Goal: Information Seeking & Learning: Check status

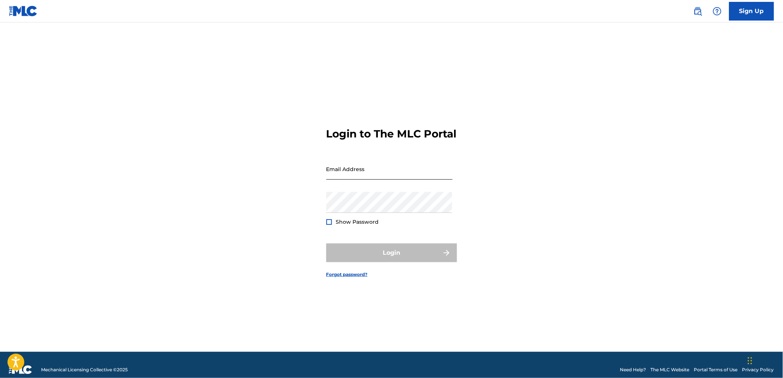
click at [371, 180] on input "Email Address" at bounding box center [389, 168] width 126 height 21
type input "[EMAIL_ADDRESS][DOMAIN_NAME]"
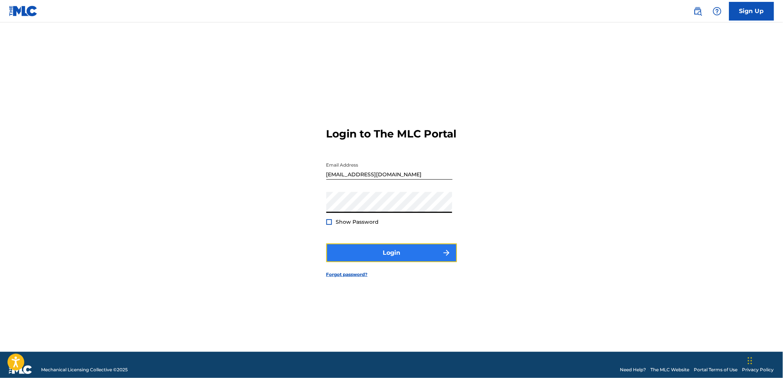
click at [373, 256] on button "Login" at bounding box center [391, 252] width 131 height 19
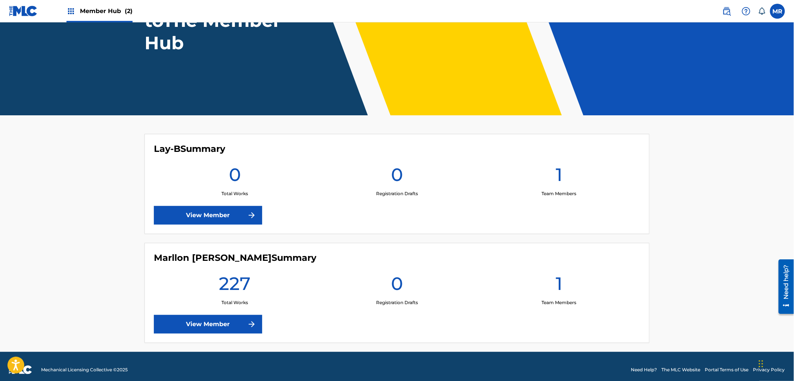
scroll to position [96, 0]
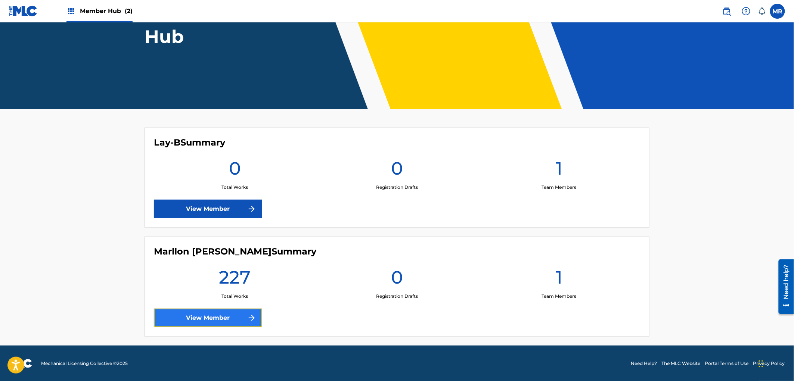
click at [222, 316] on link "View Member" at bounding box center [208, 318] width 108 height 19
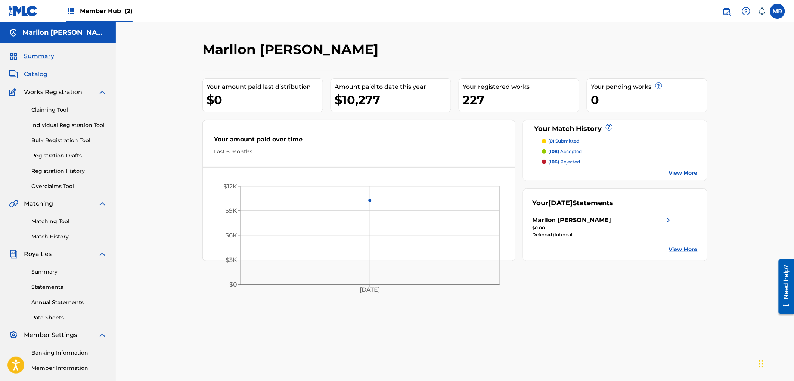
click at [44, 77] on span "Catalog" at bounding box center [36, 74] width 24 height 9
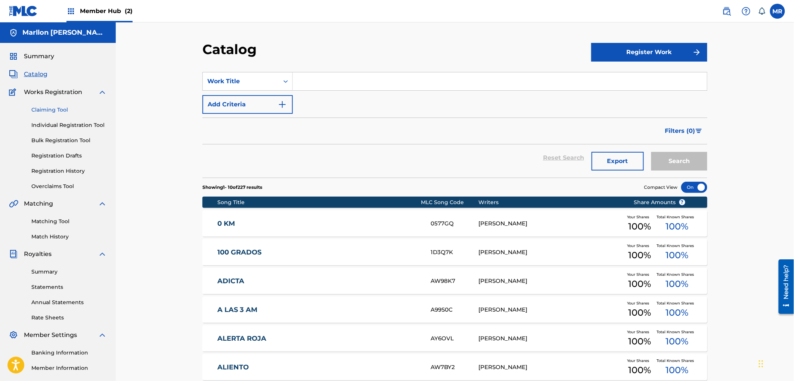
click at [61, 113] on link "Claiming Tool" at bounding box center [68, 110] width 75 height 8
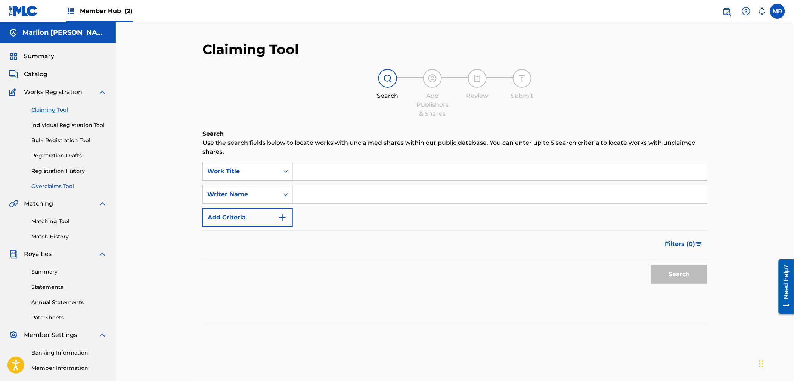
click at [50, 186] on link "Overclaims Tool" at bounding box center [68, 187] width 75 height 8
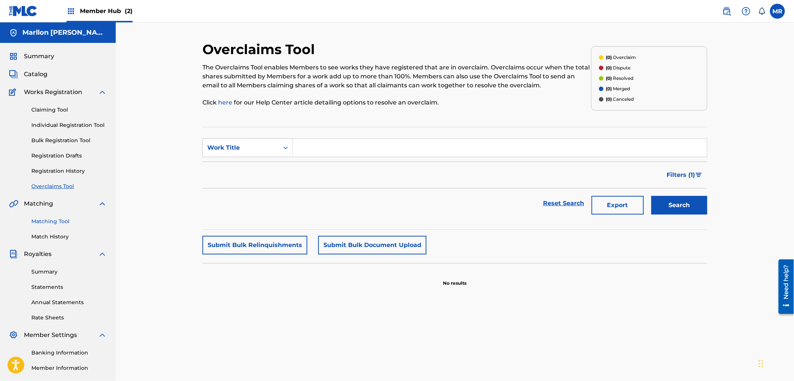
click at [44, 220] on link "Matching Tool" at bounding box center [68, 222] width 75 height 8
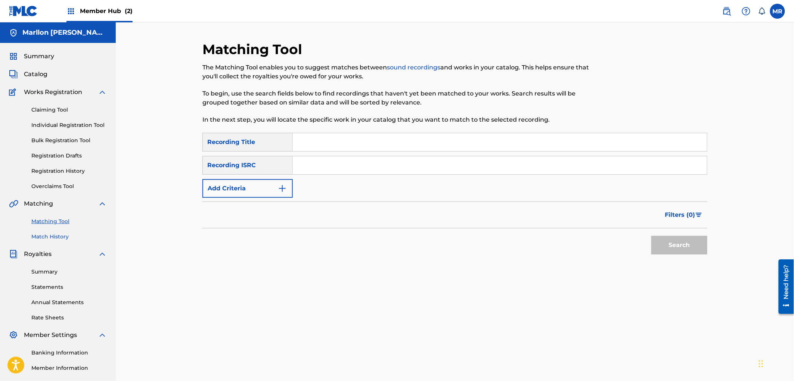
click at [52, 233] on link "Match History" at bounding box center [68, 237] width 75 height 8
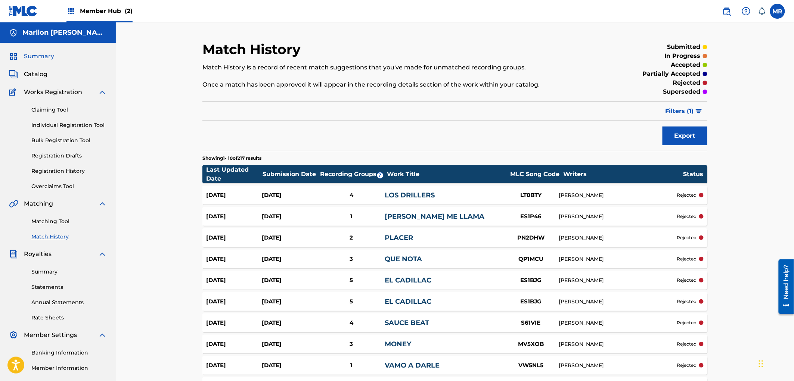
click at [38, 56] on span "Summary" at bounding box center [39, 56] width 30 height 9
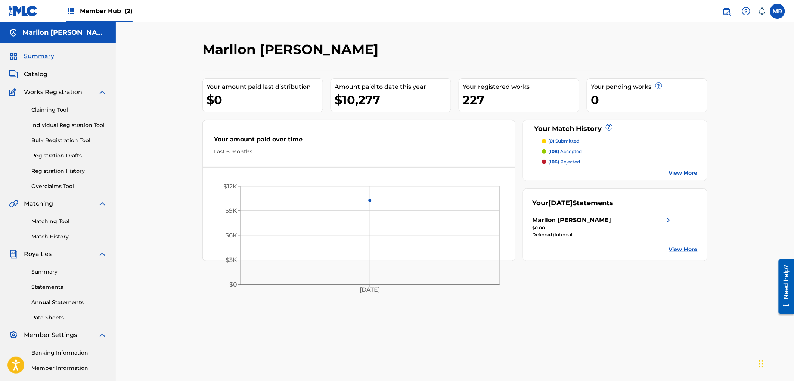
click at [596, 87] on div "Your pending works ?" at bounding box center [649, 87] width 116 height 9
click at [596, 101] on div "0" at bounding box center [649, 99] width 116 height 17
click at [679, 175] on link "View More" at bounding box center [683, 173] width 29 height 8
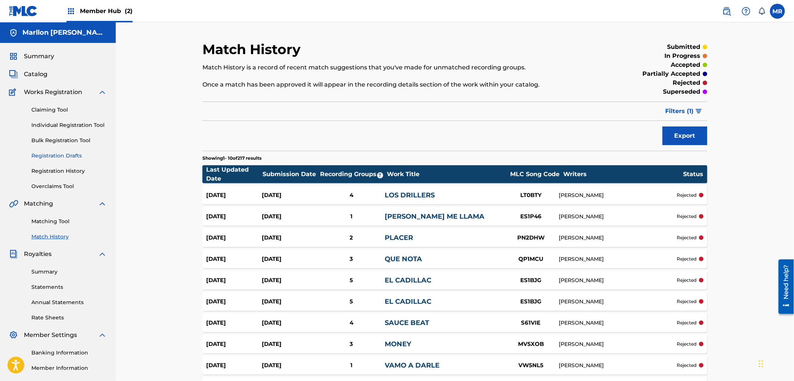
click at [64, 155] on link "Registration Drafts" at bounding box center [68, 156] width 75 height 8
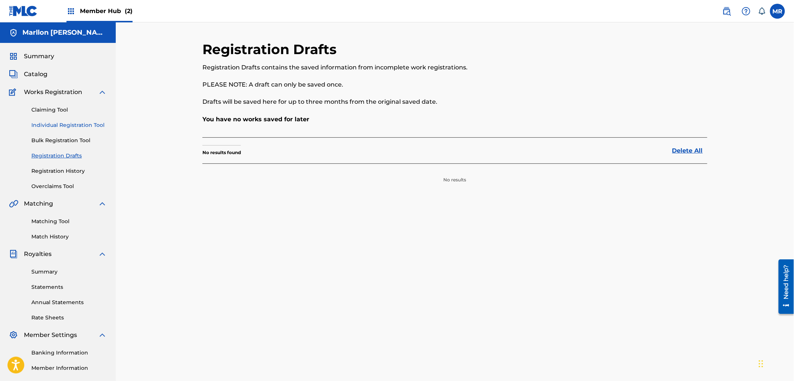
click at [56, 128] on link "Individual Registration Tool" at bounding box center [68, 125] width 75 height 8
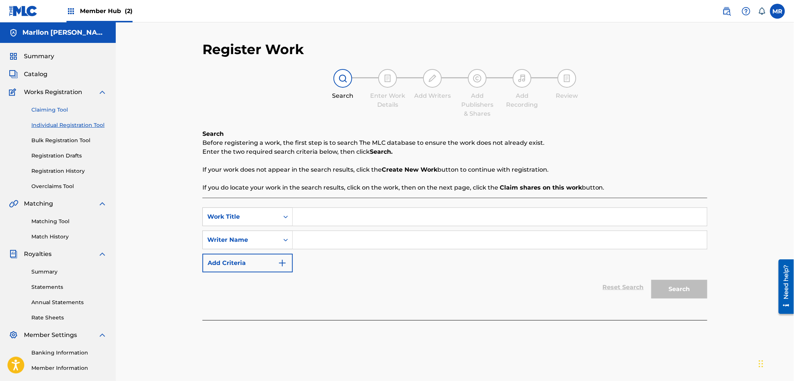
click at [50, 112] on link "Claiming Tool" at bounding box center [68, 110] width 75 height 8
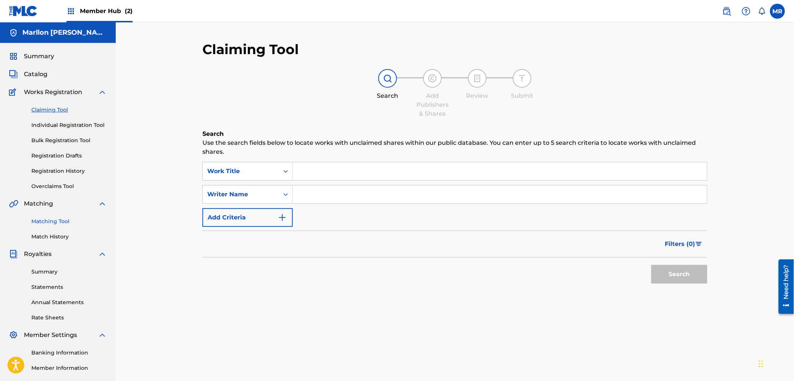
click at [44, 218] on link "Matching Tool" at bounding box center [68, 222] width 75 height 8
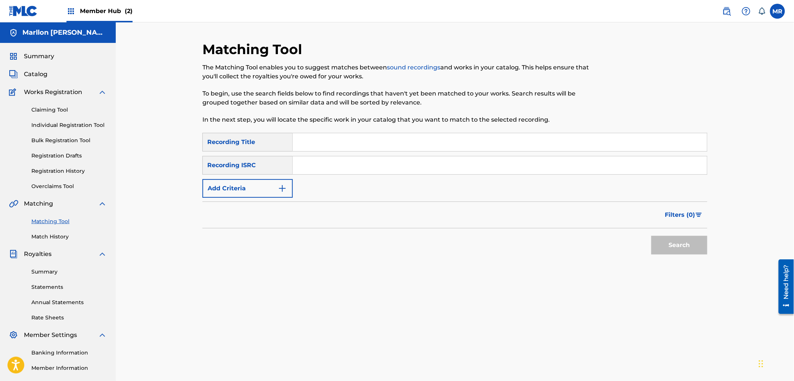
click at [323, 152] on div "SearchWithCriteria83246310-86c9-4707-9d19-cb8ddbf52d86 Recording Title SearchWi…" at bounding box center [454, 165] width 505 height 65
click at [322, 143] on input "Search Form" at bounding box center [500, 142] width 414 height 18
click at [30, 74] on span "Catalog" at bounding box center [36, 74] width 24 height 9
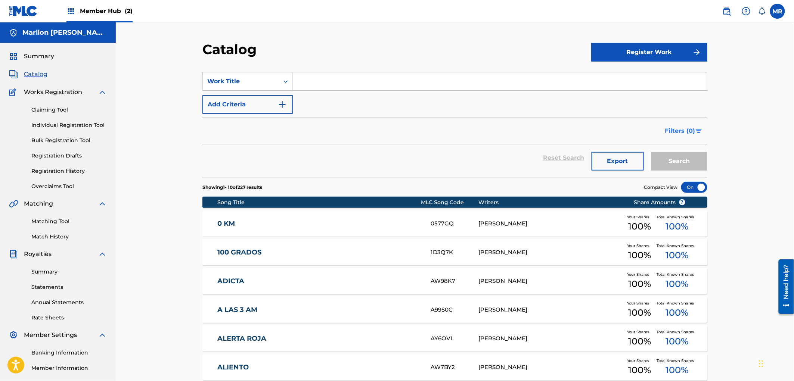
click at [695, 131] on span "Filters ( 0 )" at bounding box center [680, 131] width 30 height 9
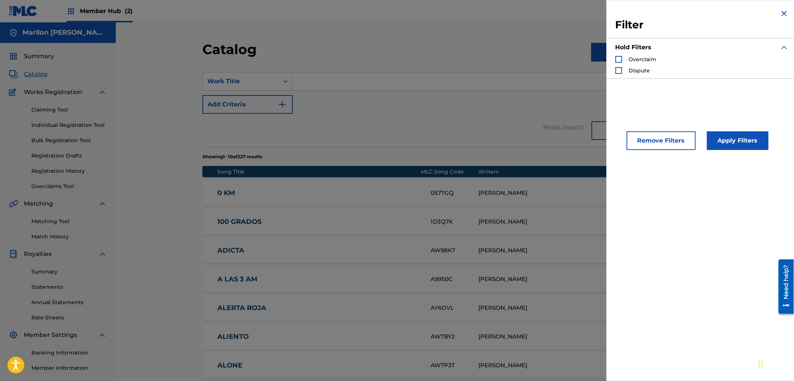
click at [588, 104] on div "SearchWithCriteriad75b3af7-fa2c-4f06-90bf-e46a01e55c2d Work Title Add Criteria" at bounding box center [454, 93] width 505 height 42
click at [780, 12] on img "Search Form" at bounding box center [784, 13] width 9 height 9
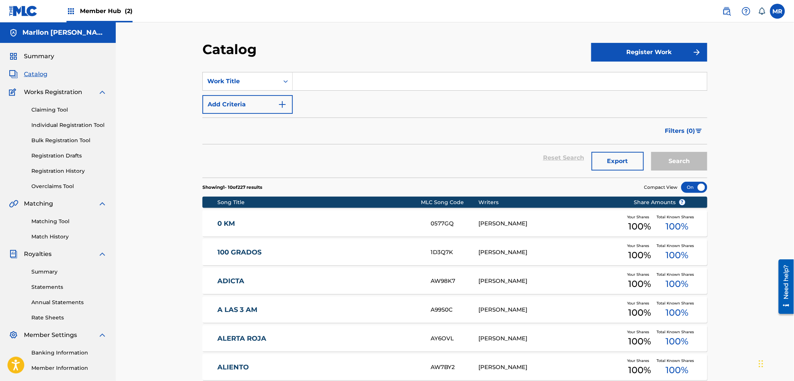
click at [49, 241] on div "Summary Catalog Works Registration Claiming Tool Individual Registration Tool B…" at bounding box center [58, 235] width 116 height 384
click at [47, 238] on link "Match History" at bounding box center [68, 237] width 75 height 8
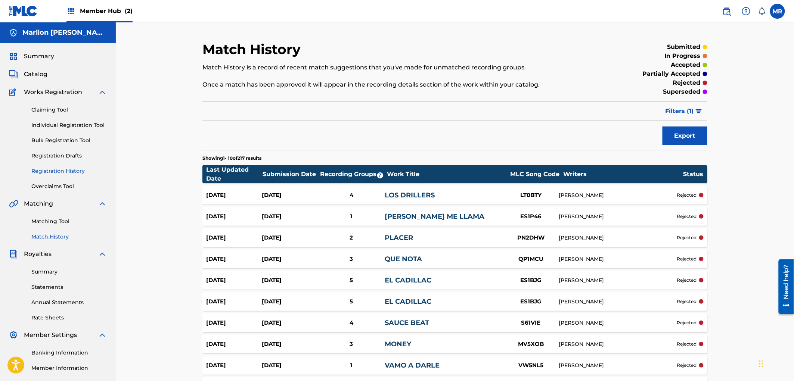
click at [63, 171] on link "Registration History" at bounding box center [68, 171] width 75 height 8
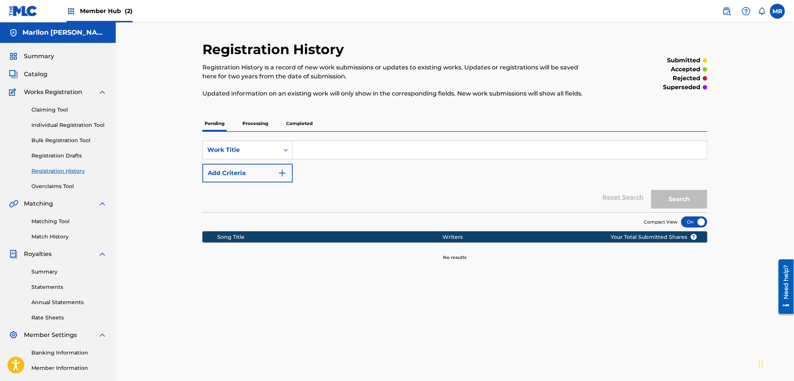
click at [249, 122] on p "Processing" at bounding box center [255, 124] width 30 height 16
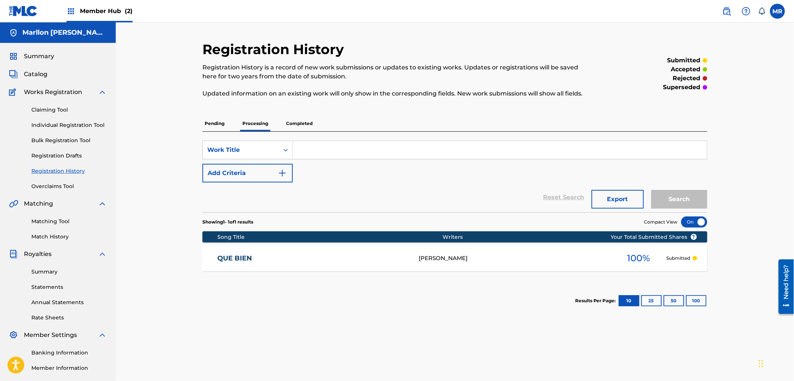
click at [304, 125] on p "Completed" at bounding box center [299, 124] width 31 height 16
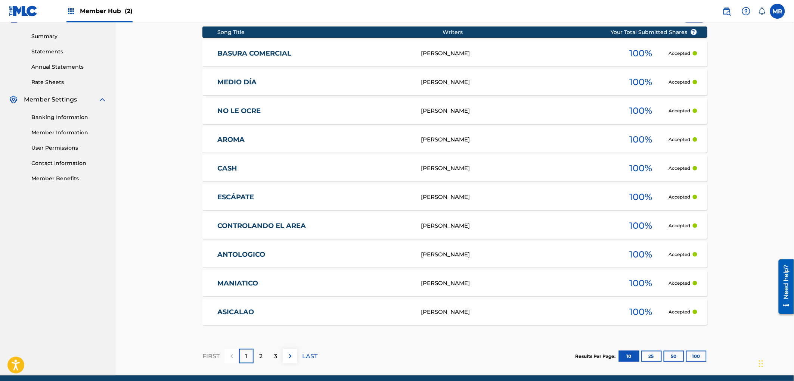
scroll to position [221, 0]
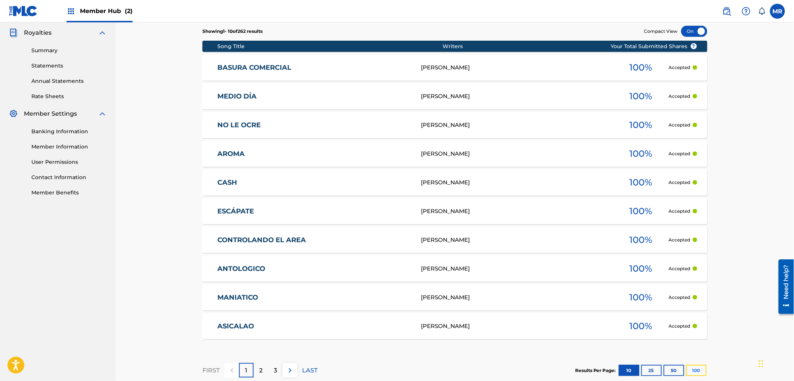
click at [690, 371] on button "100" at bounding box center [696, 370] width 21 height 11
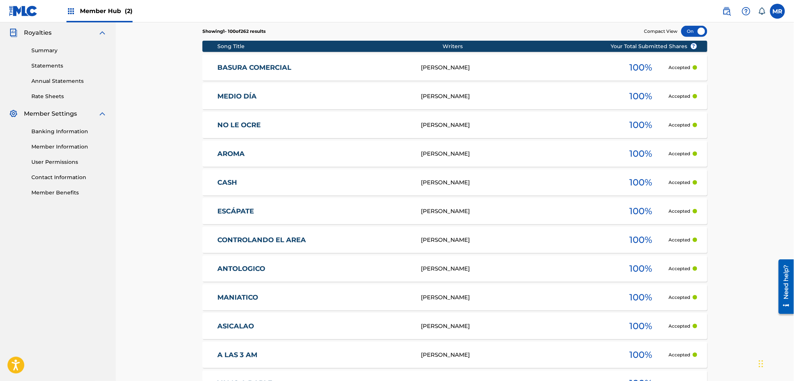
click at [375, 324] on link "ASICALAO" at bounding box center [314, 326] width 193 height 9
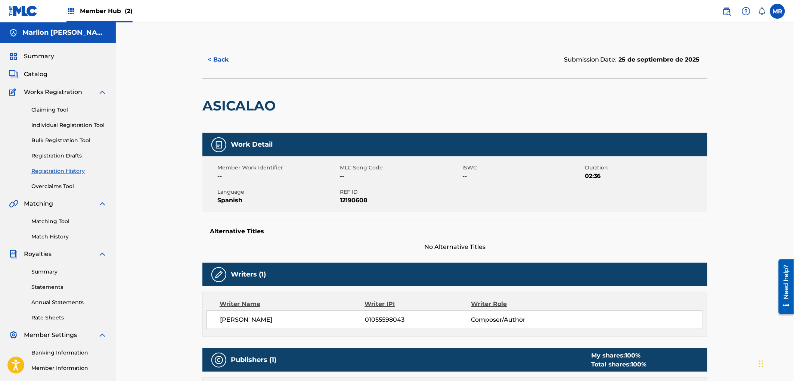
click at [342, 176] on span "--" at bounding box center [400, 176] width 121 height 9
click at [333, 155] on div "Work Detail" at bounding box center [454, 145] width 505 height 24
click at [34, 58] on span "Summary" at bounding box center [39, 56] width 30 height 9
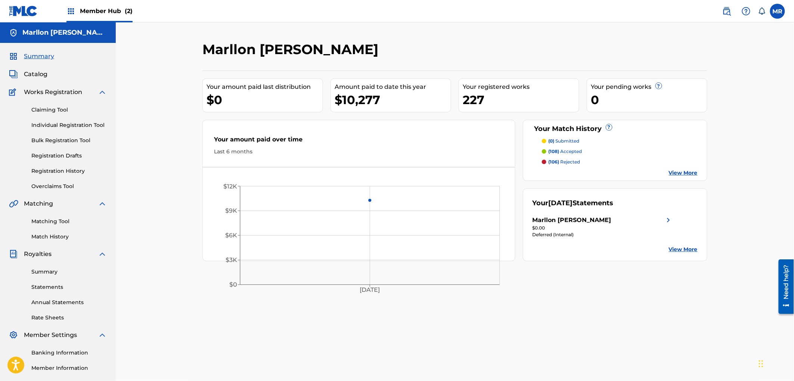
click at [681, 249] on link "View More" at bounding box center [683, 250] width 29 height 8
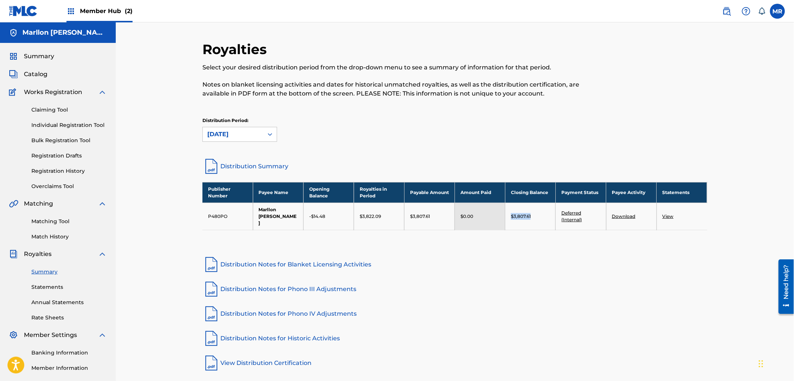
drag, startPoint x: 536, startPoint y: 214, endPoint x: 496, endPoint y: 214, distance: 39.9
click at [496, 214] on tr "P480PO Marllon [PERSON_NAME] -$14.48 $3,822.09 $3,807.61 $0.00 $3,807.61 Deferr…" at bounding box center [454, 216] width 505 height 27
click at [666, 214] on link "View" at bounding box center [667, 217] width 11 height 6
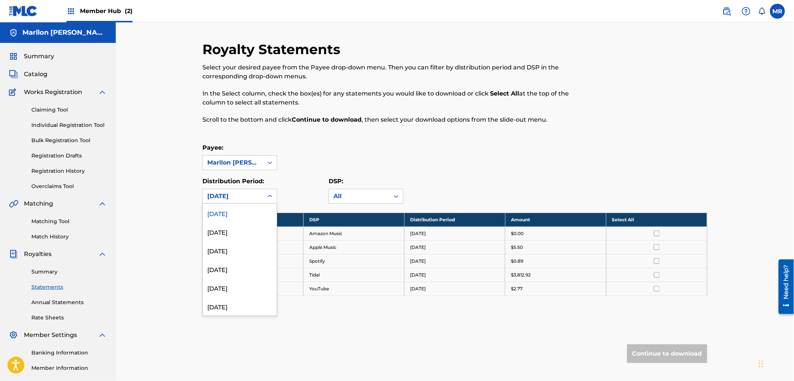
click at [268, 195] on icon at bounding box center [269, 196] width 7 height 7
click at [299, 176] on div "Payee: [PERSON_NAME] Distribution Period: 54 results available. Use Up and Down…" at bounding box center [454, 173] width 505 height 60
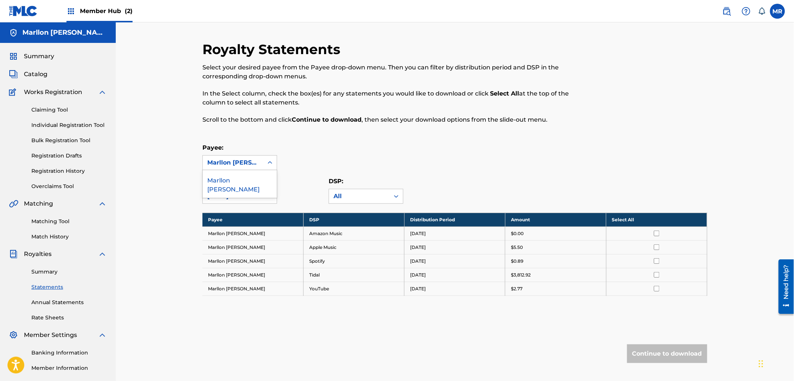
click at [255, 163] on div "Marllon [PERSON_NAME]" at bounding box center [233, 162] width 52 height 9
click at [226, 185] on div "Marllon [PERSON_NAME]" at bounding box center [240, 184] width 74 height 28
